Goal: Task Accomplishment & Management: Use online tool/utility

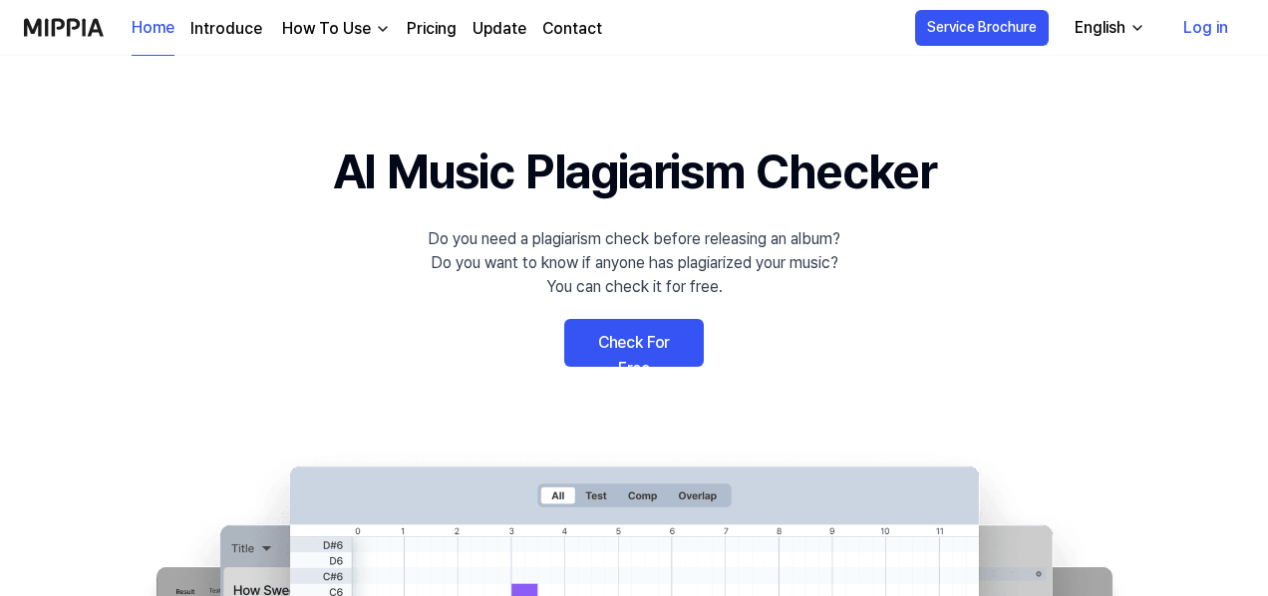
click at [652, 330] on link "Check For Free" at bounding box center [634, 343] width 140 height 48
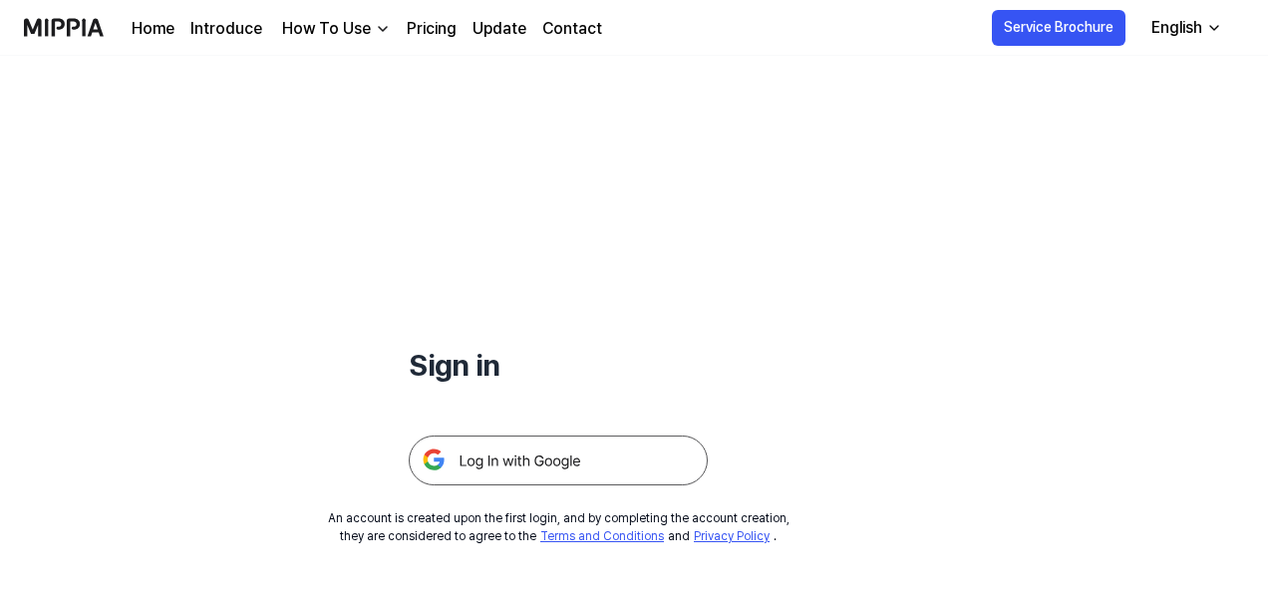
click at [515, 458] on img at bounding box center [558, 461] width 299 height 50
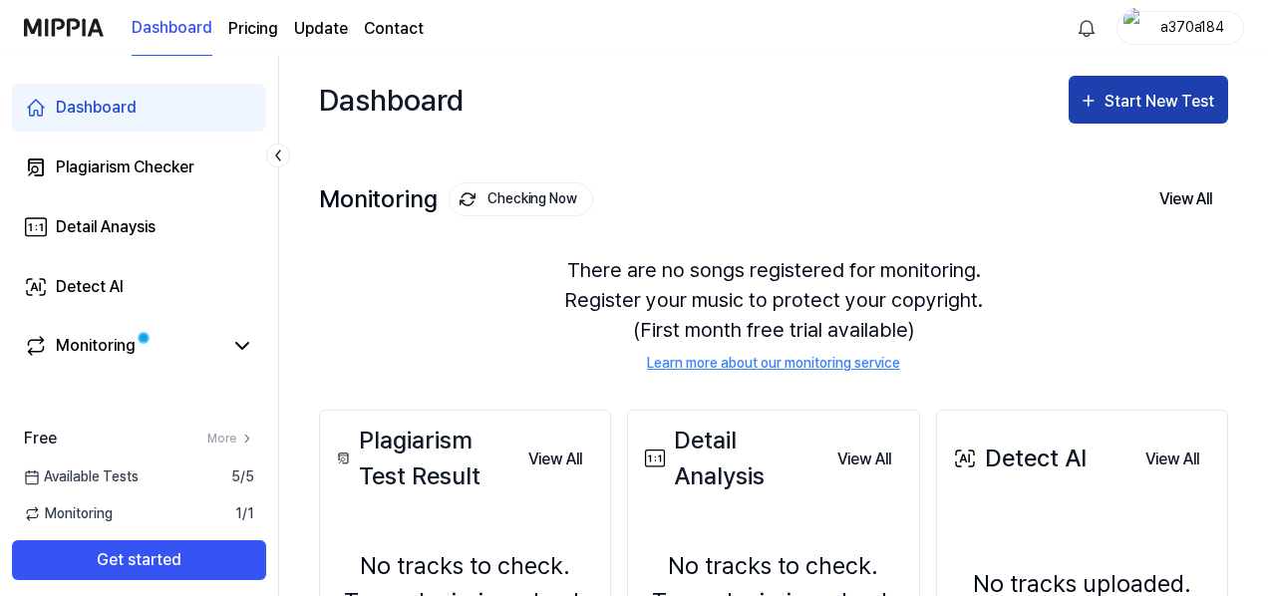
click at [1119, 99] on div "Start New Test" at bounding box center [1162, 102] width 114 height 26
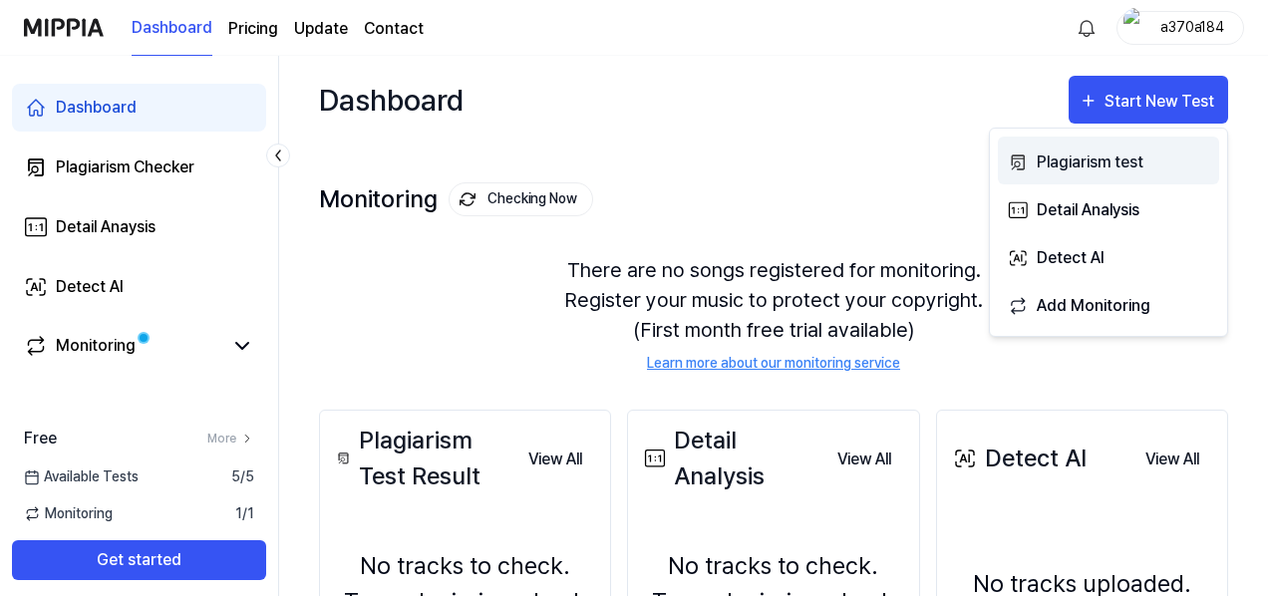
click at [1087, 166] on div "Plagiarism test" at bounding box center [1124, 163] width 174 height 26
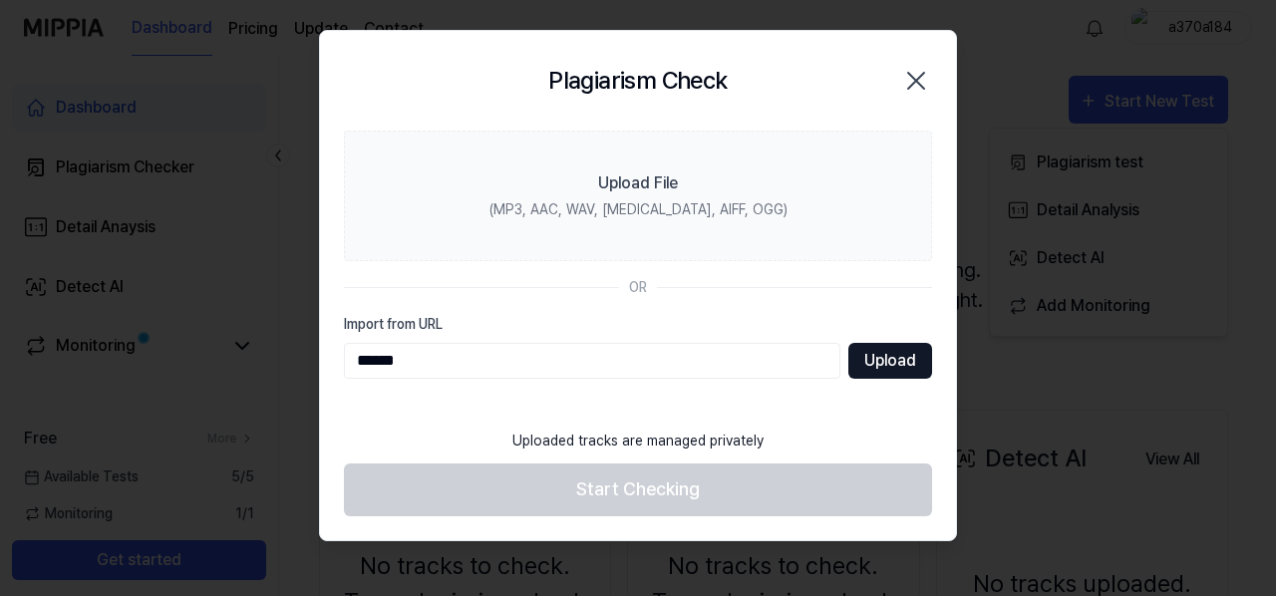
type input "******"
click at [891, 346] on button "Upload" at bounding box center [891, 361] width 84 height 36
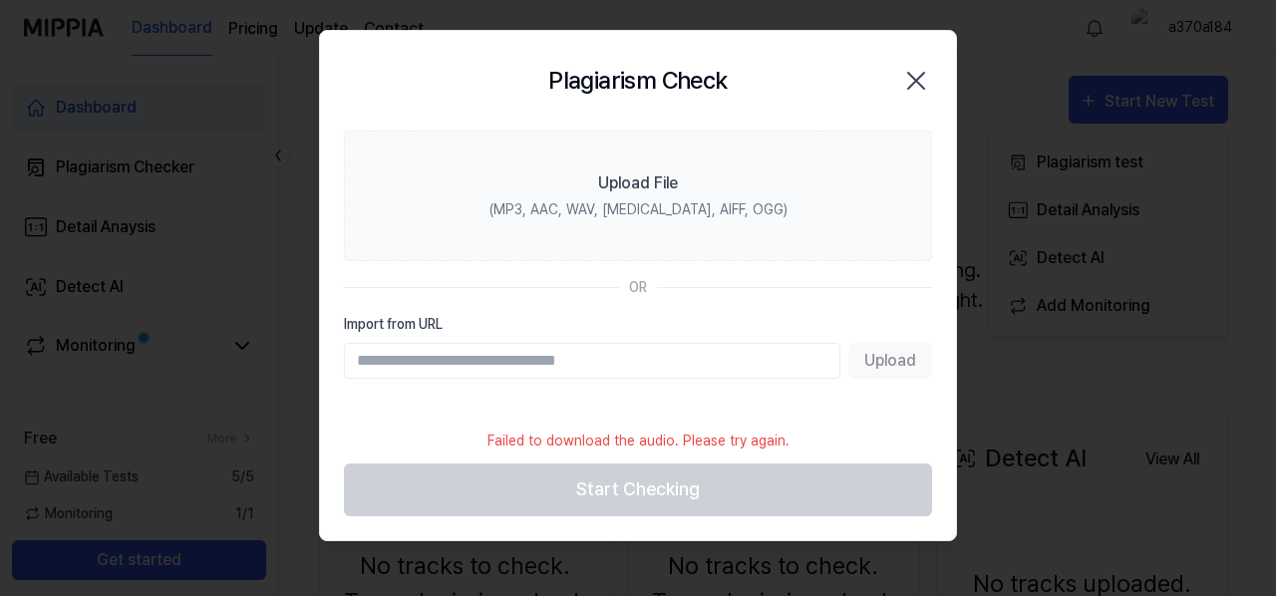
paste input "**********"
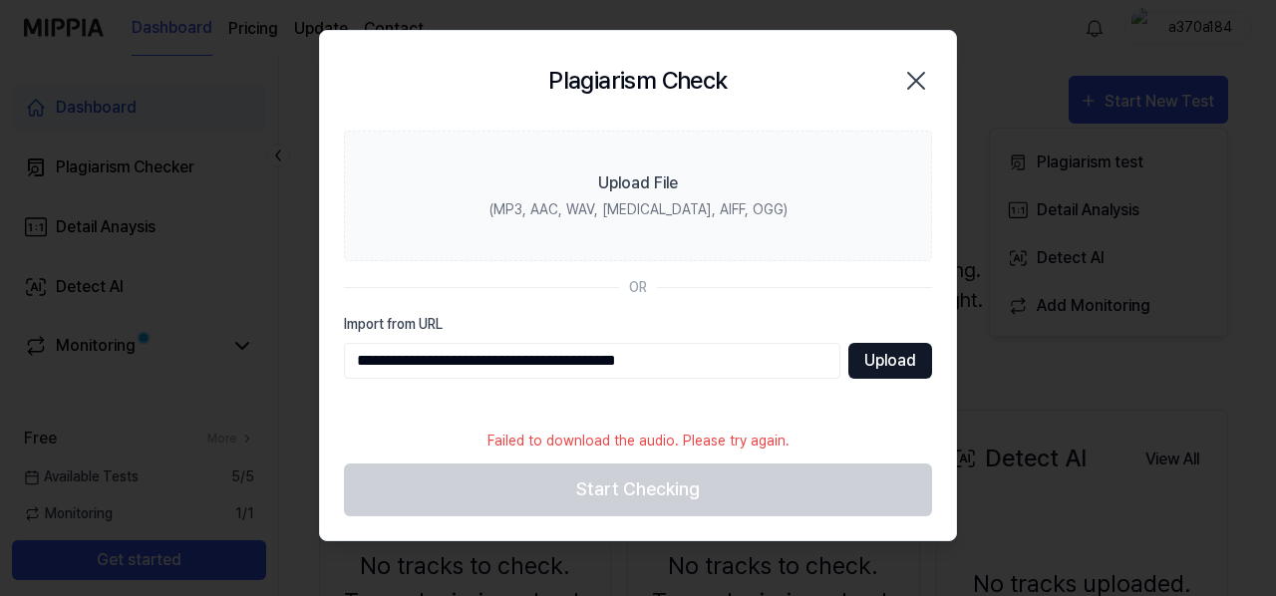
type input "**********"
click at [874, 363] on button "Upload" at bounding box center [891, 361] width 84 height 36
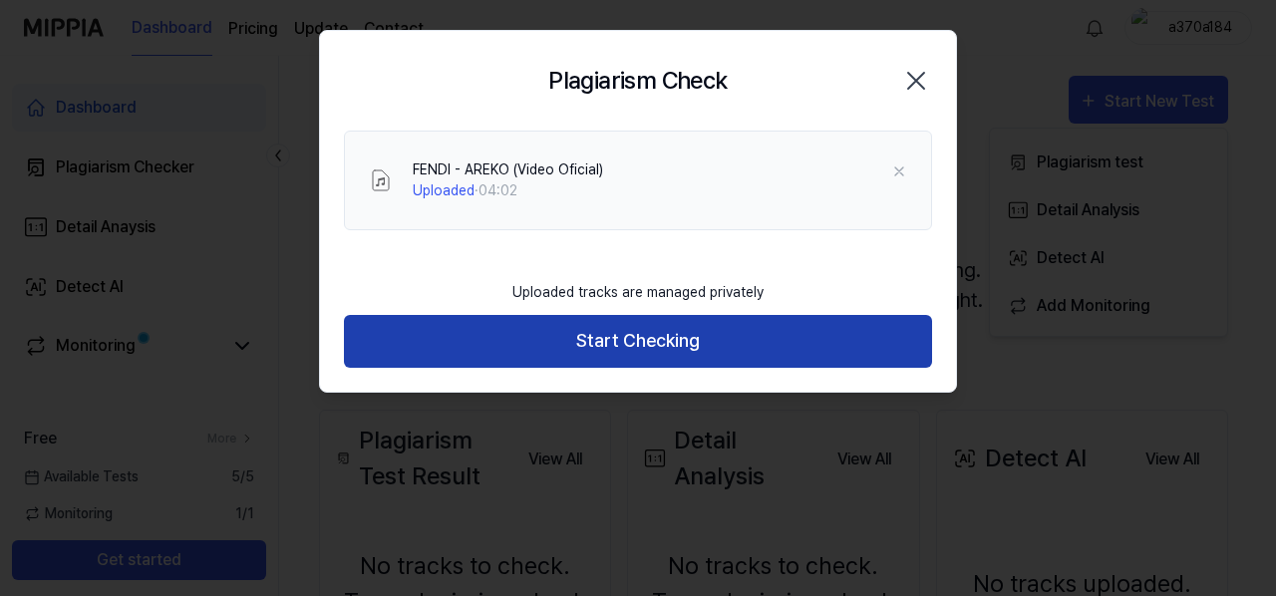
click at [758, 336] on button "Start Checking" at bounding box center [638, 341] width 588 height 53
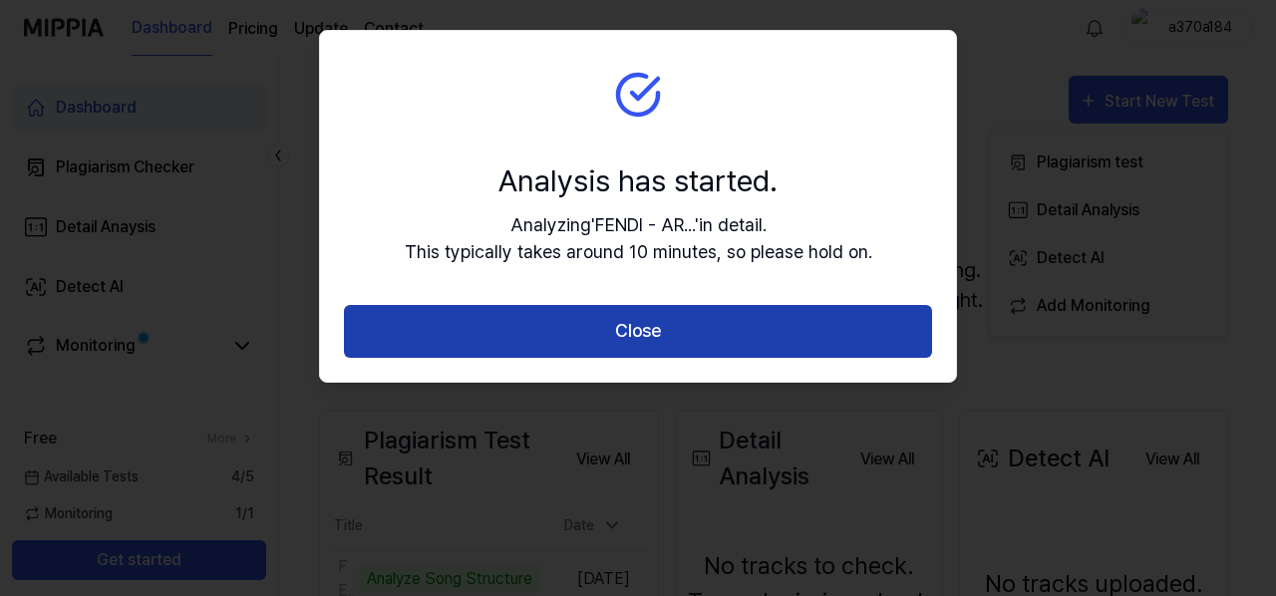
click at [641, 324] on button "Close" at bounding box center [638, 331] width 588 height 53
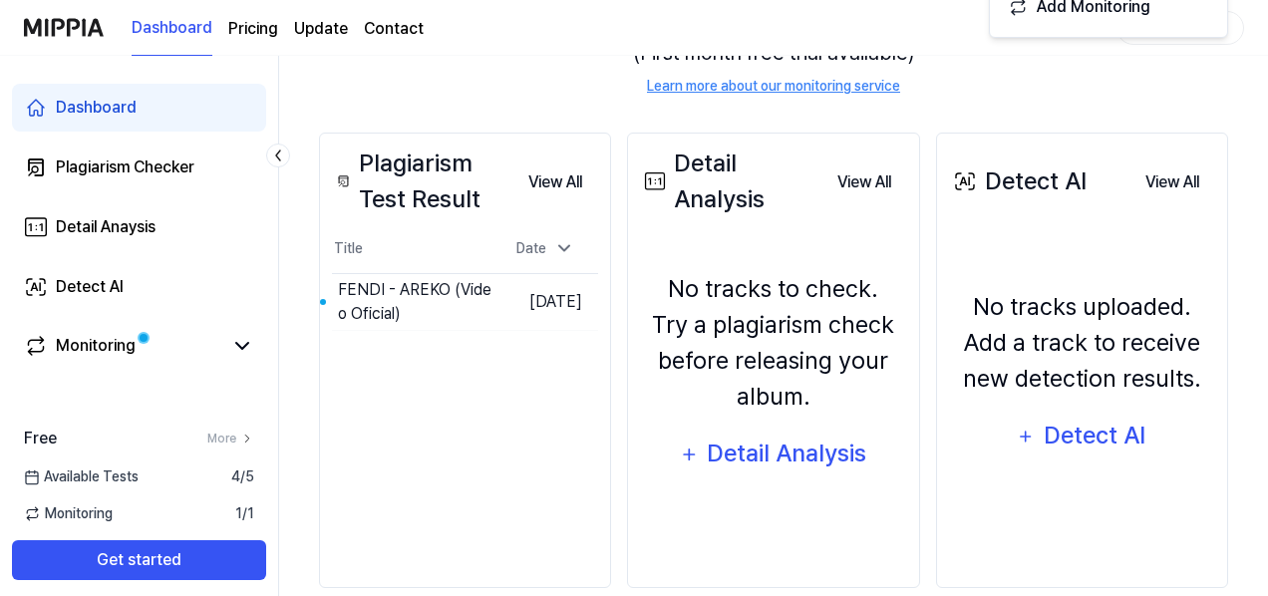
scroll to position [308, 0]
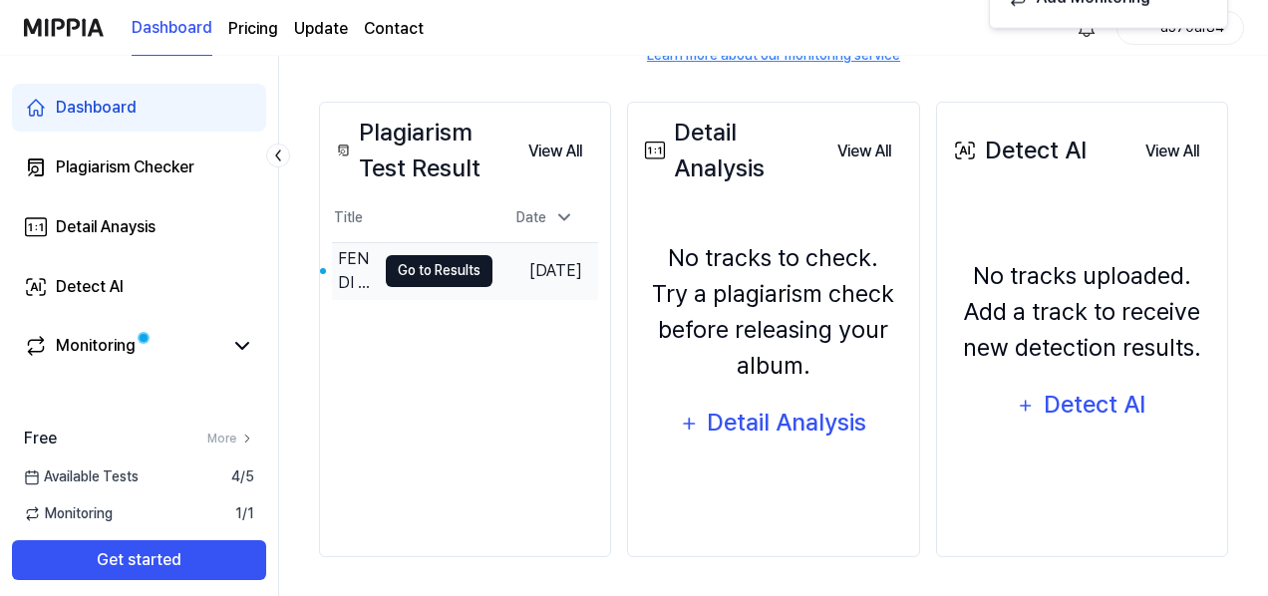
click at [431, 273] on button "Go to Results" at bounding box center [439, 271] width 107 height 32
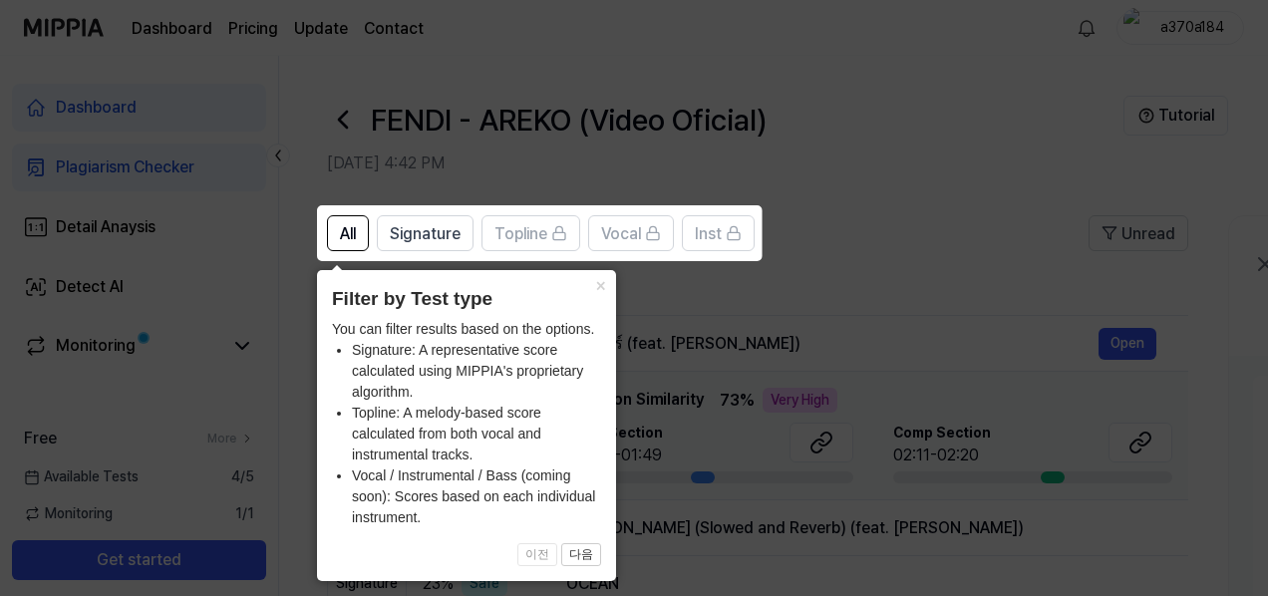
click at [662, 310] on icon at bounding box center [638, 298] width 1276 height 596
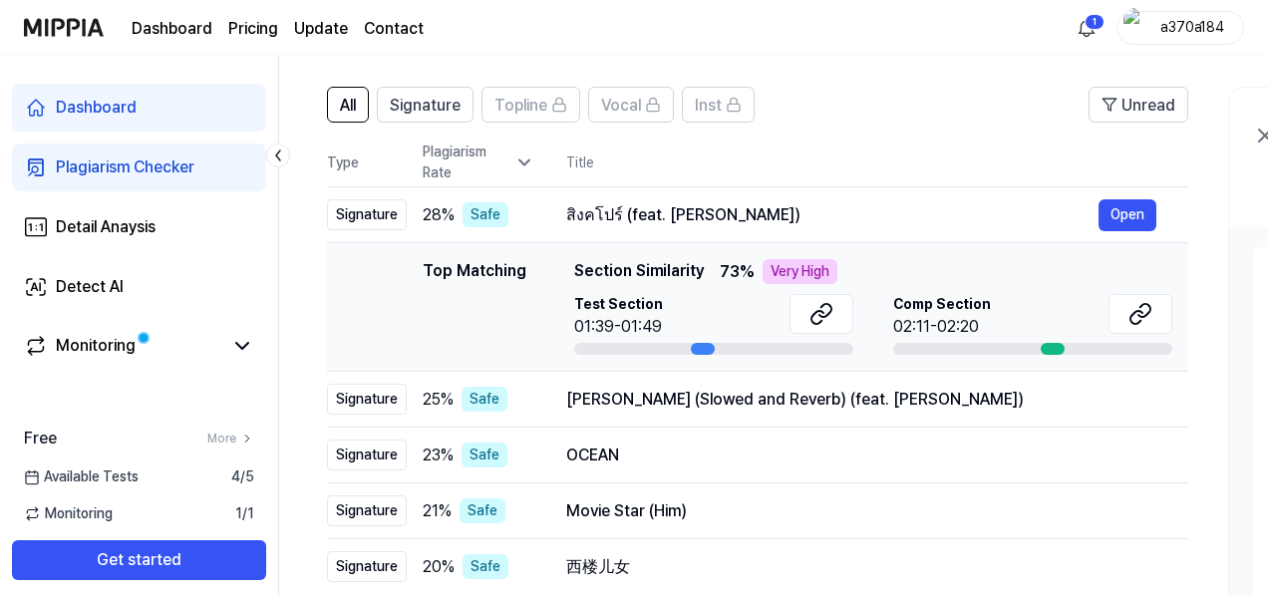
scroll to position [10, 0]
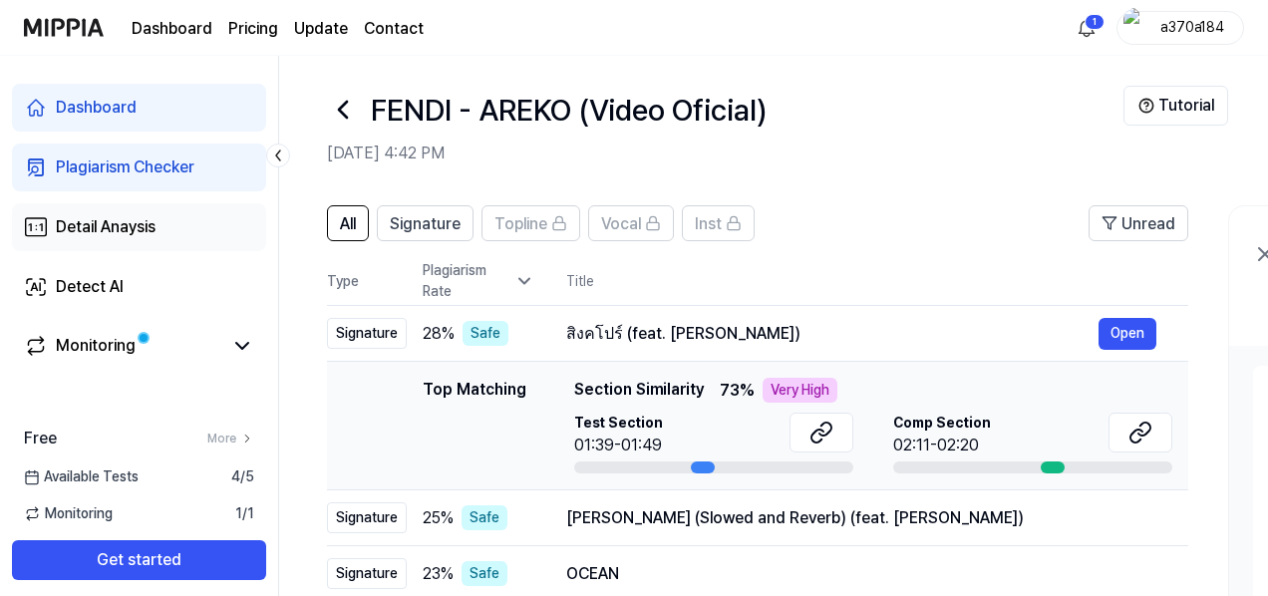
click at [156, 226] on div "Detail Anaysis" at bounding box center [106, 227] width 100 height 24
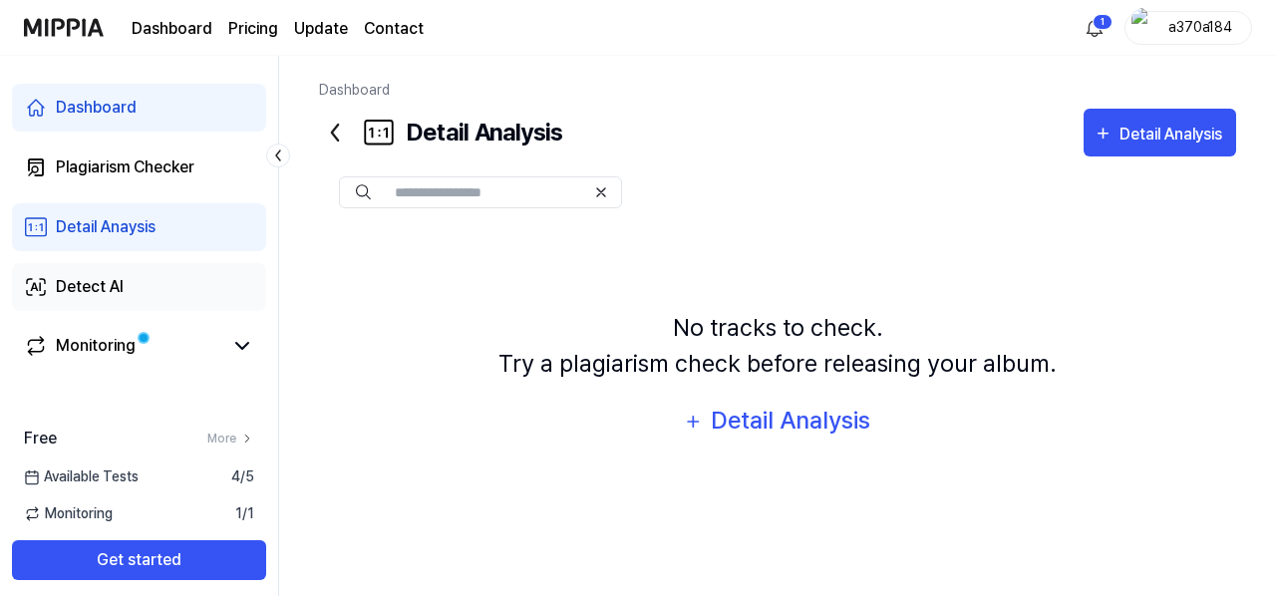
click at [194, 303] on link "Detect AI" at bounding box center [139, 287] width 254 height 48
